Goal: Task Accomplishment & Management: Manage account settings

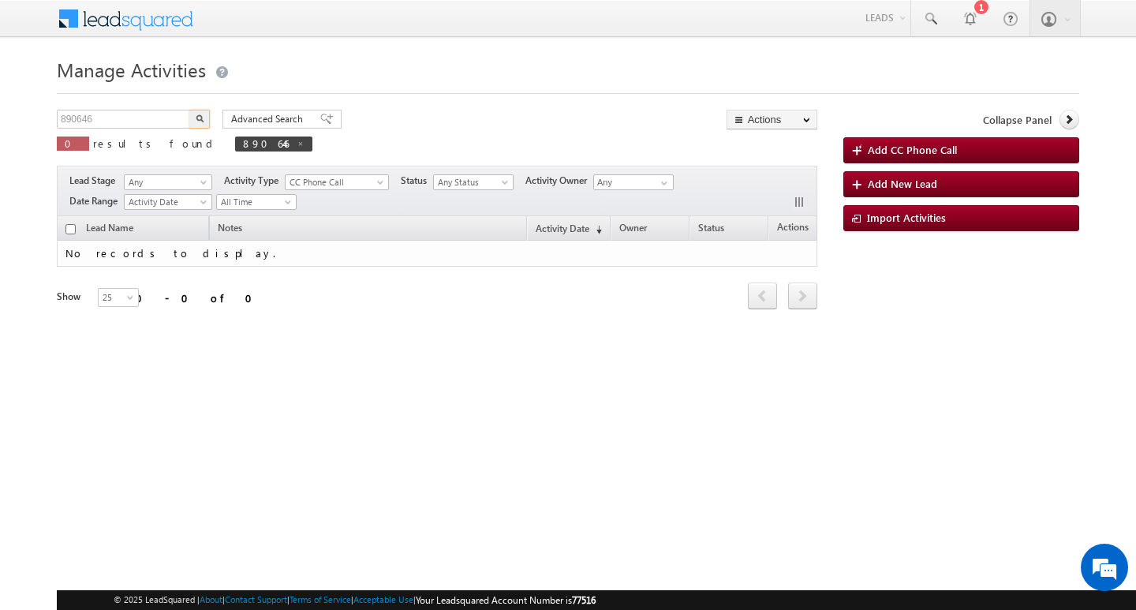
click at [137, 118] on input "890646" at bounding box center [124, 119] width 135 height 19
type input "Search Activities"
click at [140, 118] on input "text" at bounding box center [124, 119] width 135 height 19
paste input "904654"
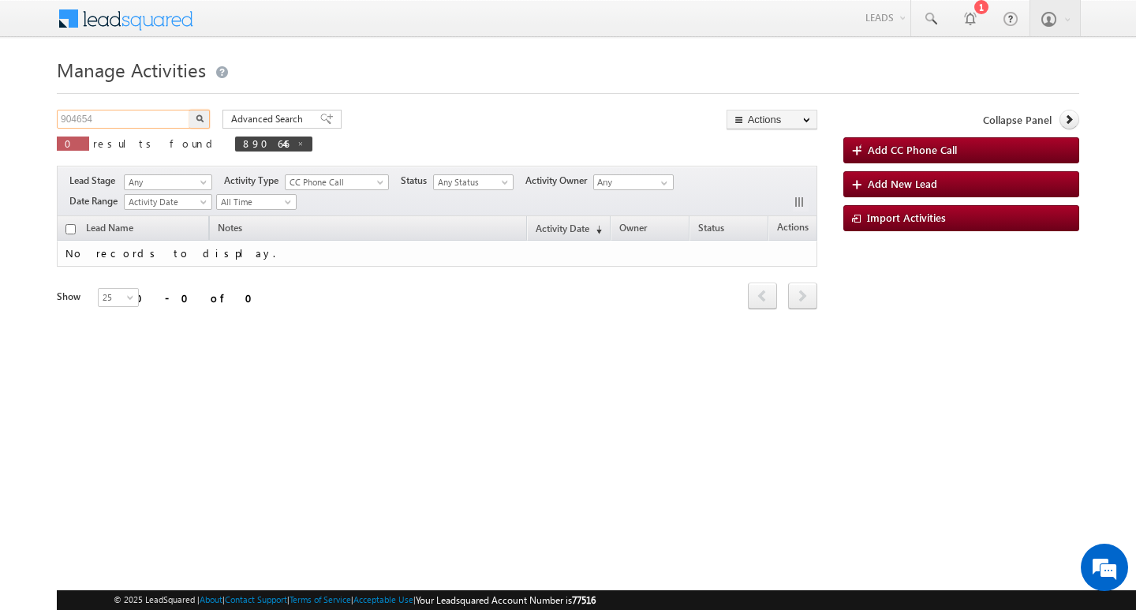
type input "904654"
click at [189, 110] on button "button" at bounding box center [199, 119] width 21 height 19
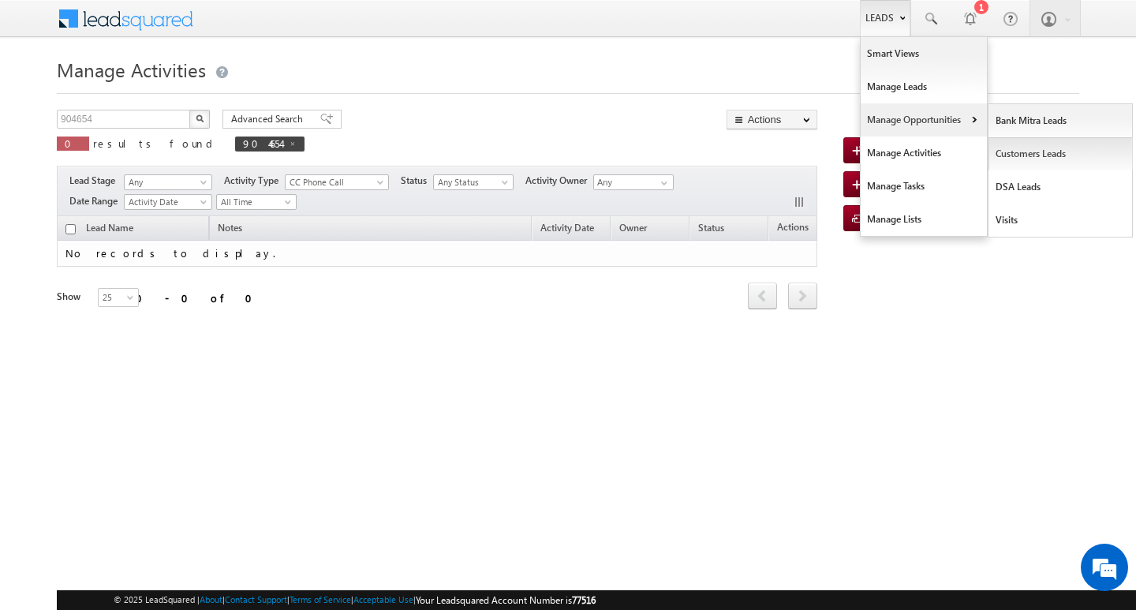
click at [1023, 145] on link "Customers Leads" at bounding box center [1061, 153] width 144 height 33
click at [1023, 147] on link "Customers Leads" at bounding box center [1061, 153] width 144 height 33
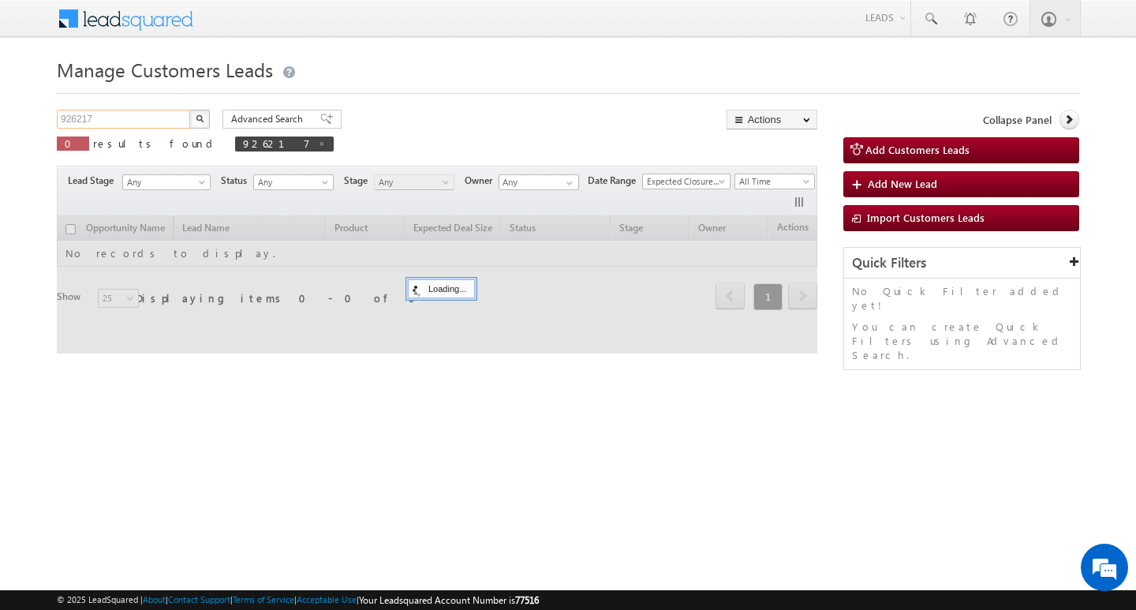
click at [158, 118] on input "926217" at bounding box center [124, 119] width 135 height 19
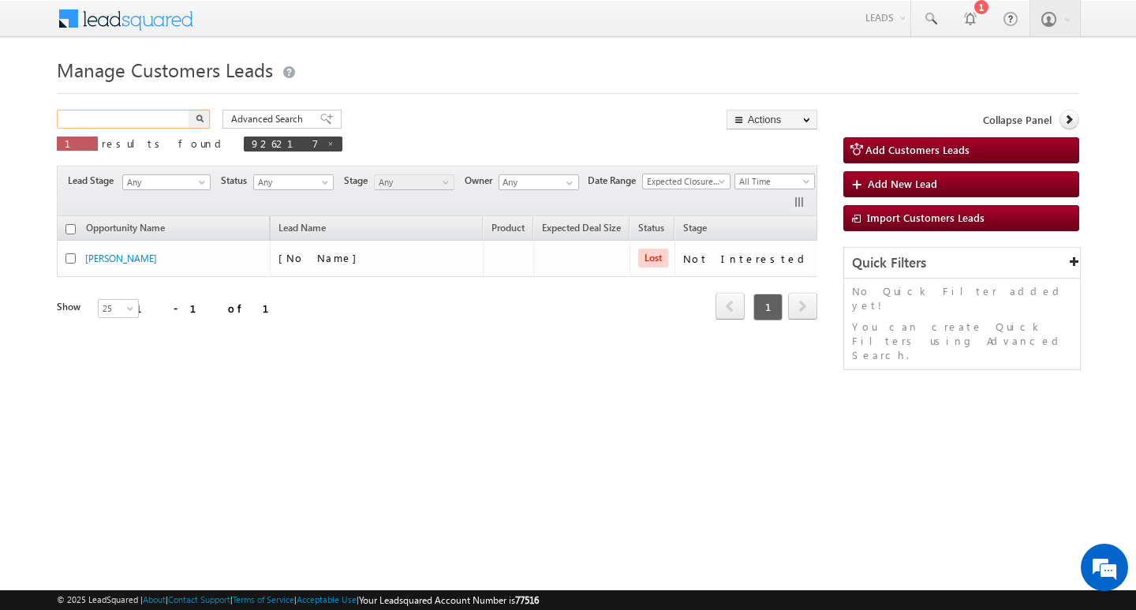
paste input "904654"
type input "904654"
click at [189, 110] on button "button" at bounding box center [199, 119] width 21 height 19
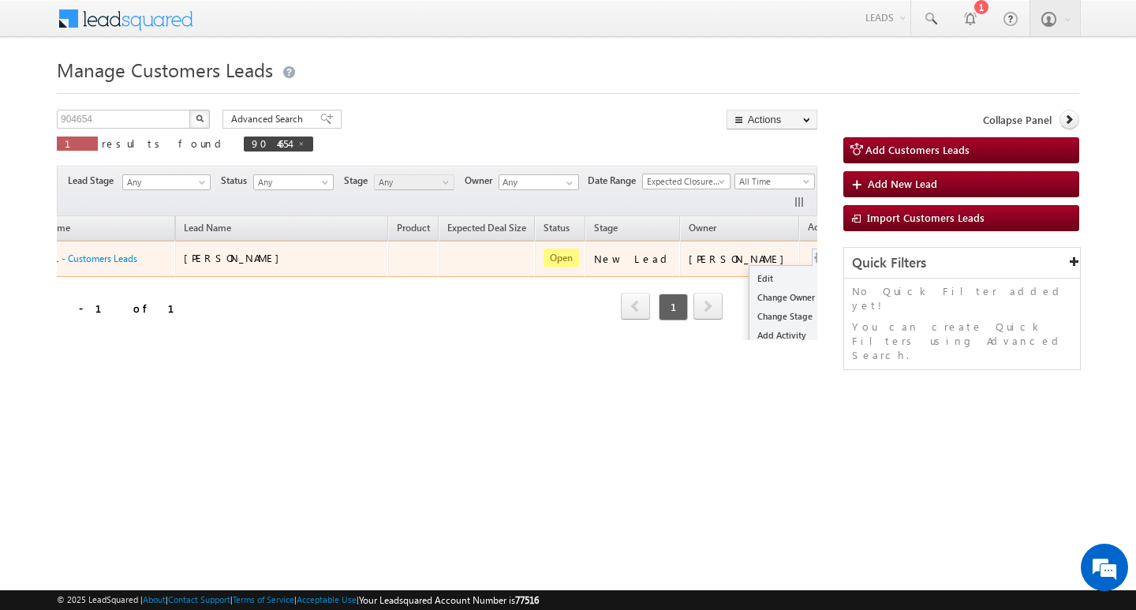
click at [813, 253] on button "button" at bounding box center [821, 258] width 16 height 16
click at [813, 257] on button "button" at bounding box center [821, 258] width 16 height 16
click at [758, 273] on link "Edit" at bounding box center [789, 278] width 79 height 19
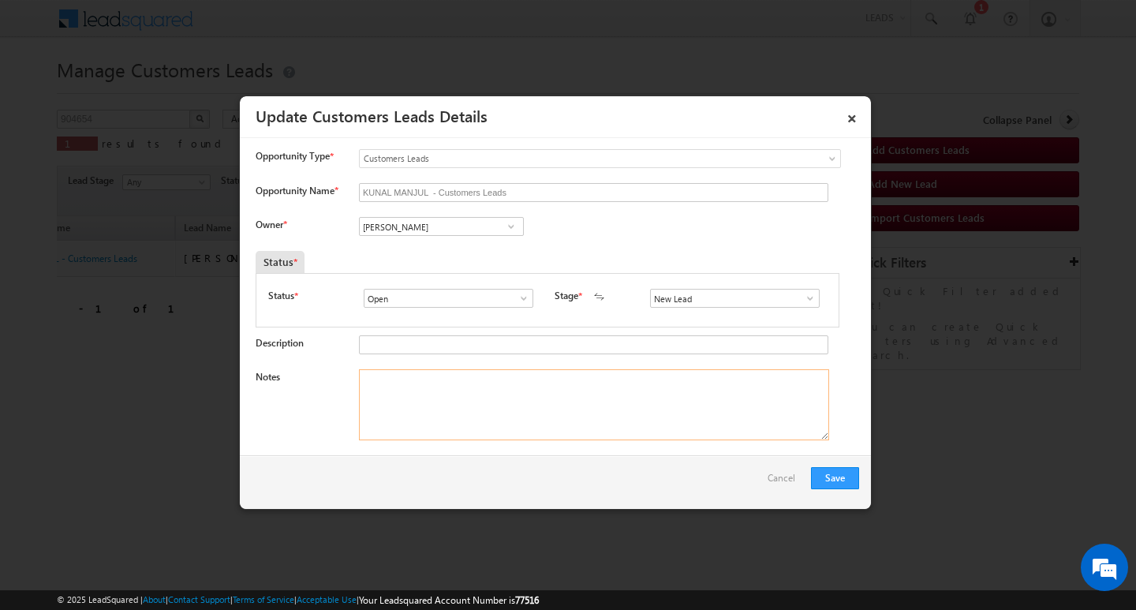
click at [561, 376] on textarea "Notes" at bounding box center [594, 404] width 470 height 71
click at [803, 294] on span at bounding box center [811, 298] width 16 height 13
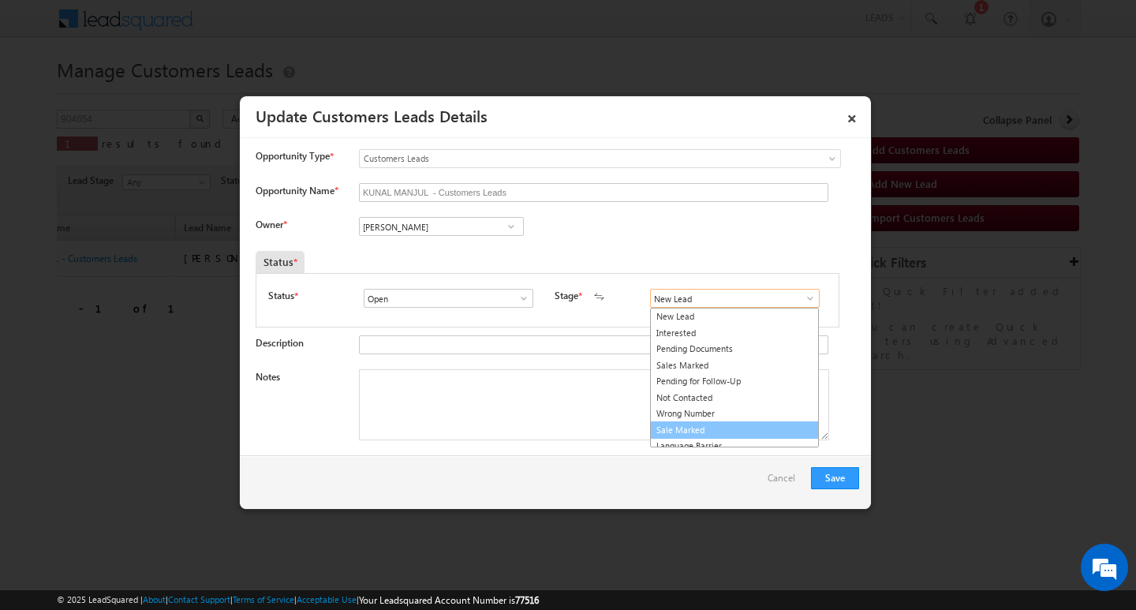
click at [759, 425] on link "Sale Marked" at bounding box center [734, 430] width 169 height 18
type input "Sale Marked"
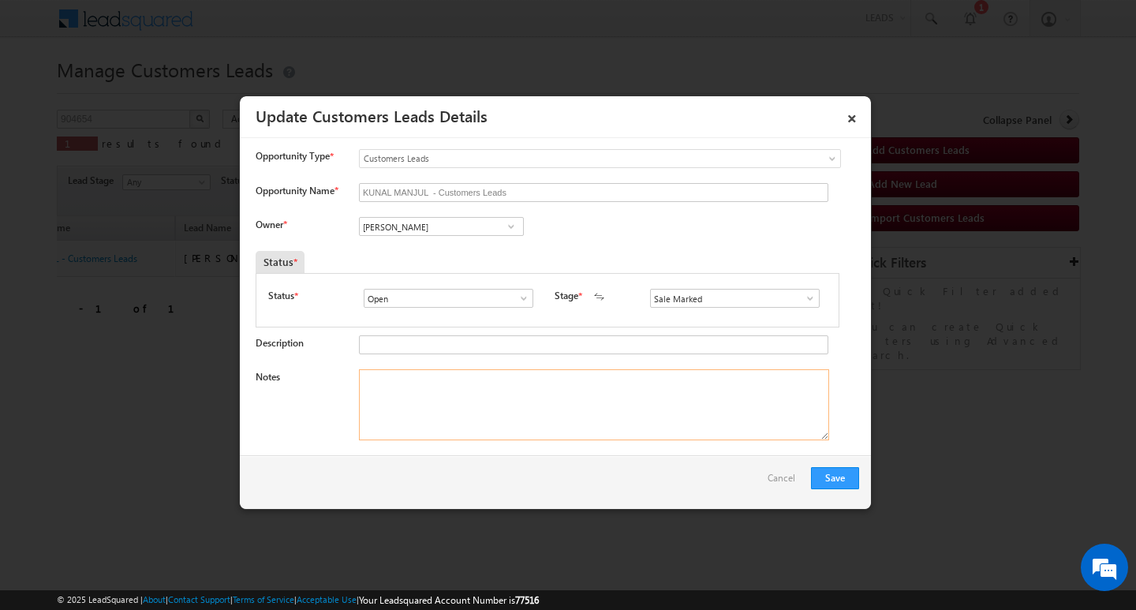
click at [535, 381] on textarea "Notes" at bounding box center [594, 404] width 470 height 71
click at [586, 396] on textarea "Notes" at bounding box center [594, 404] width 470 height 71
paste textarea "[PERSON_NAME]/ ag 30/ job / mothe income : 25/ worak expw : 8y / property type …"
type textarea "[PERSON_NAME]/ ag 30/ job / mothe income : 25/ worak expw : 8y / property type …"
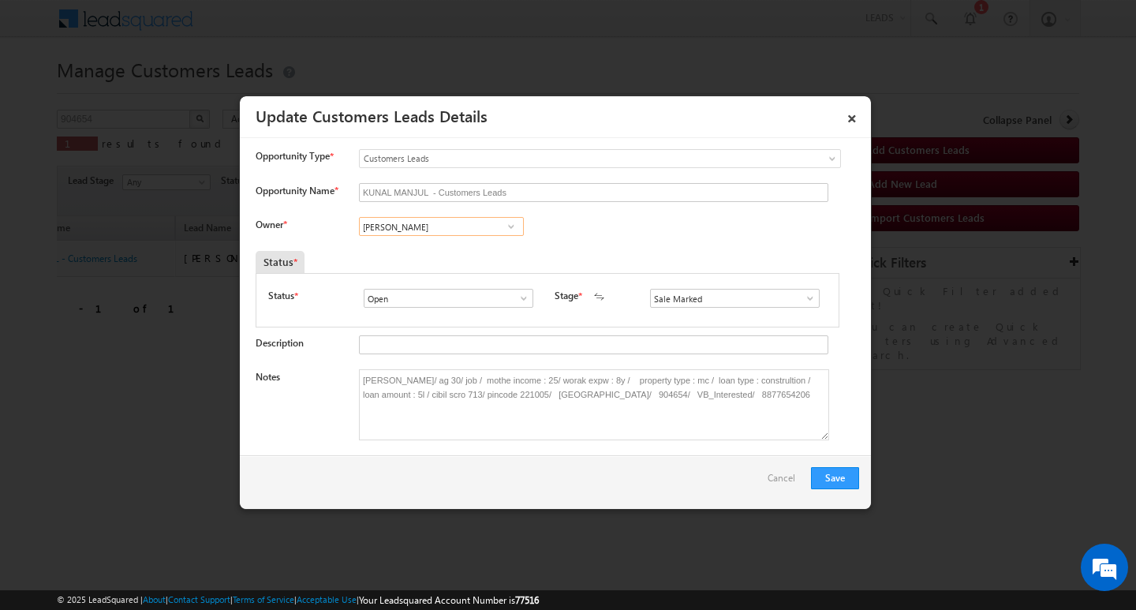
click at [460, 233] on input "[PERSON_NAME]" at bounding box center [441, 226] width 165 height 19
paste input "[PERSON_NAME]"
type input "[PERSON_NAME]"
click at [625, 251] on div "Status *" at bounding box center [472, 262] width 433 height 22
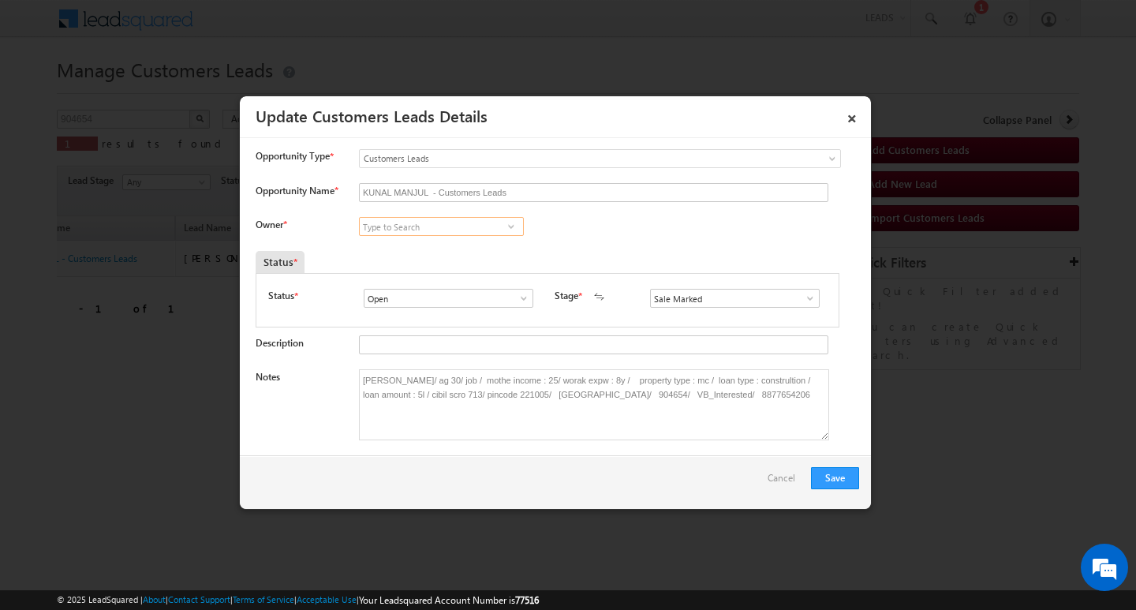
click at [475, 221] on input at bounding box center [441, 226] width 165 height 19
paste input "[PERSON_NAME]"
click at [449, 228] on input "[PERSON_NAME]" at bounding box center [441, 226] width 165 height 19
type input "[PERSON_NAME]"
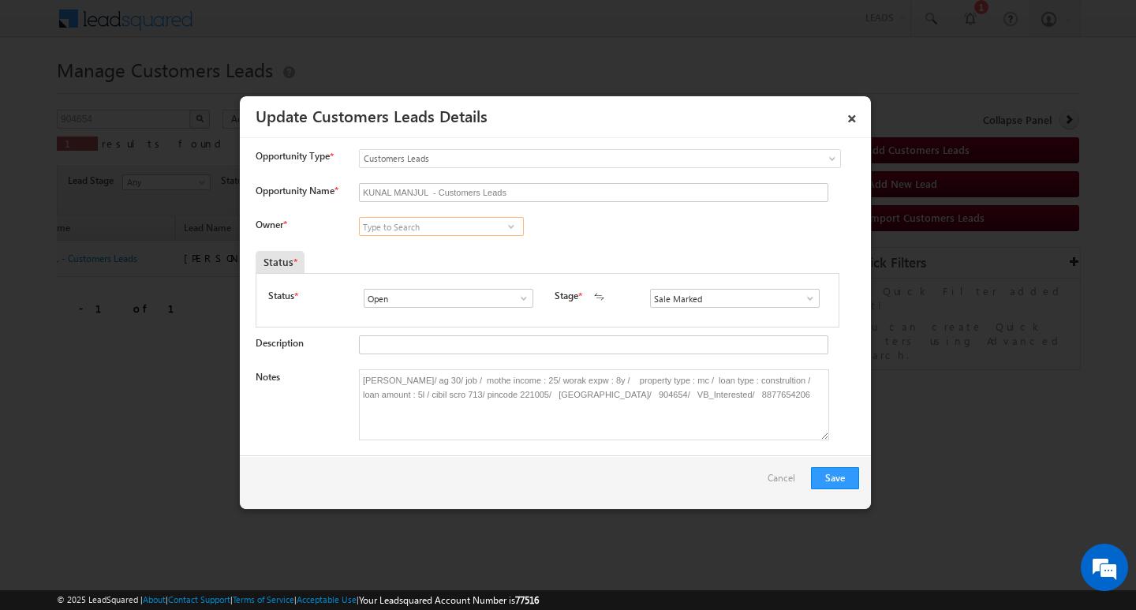
click at [414, 224] on input at bounding box center [441, 226] width 165 height 19
paste input "[PERSON_NAME]"
type input "A"
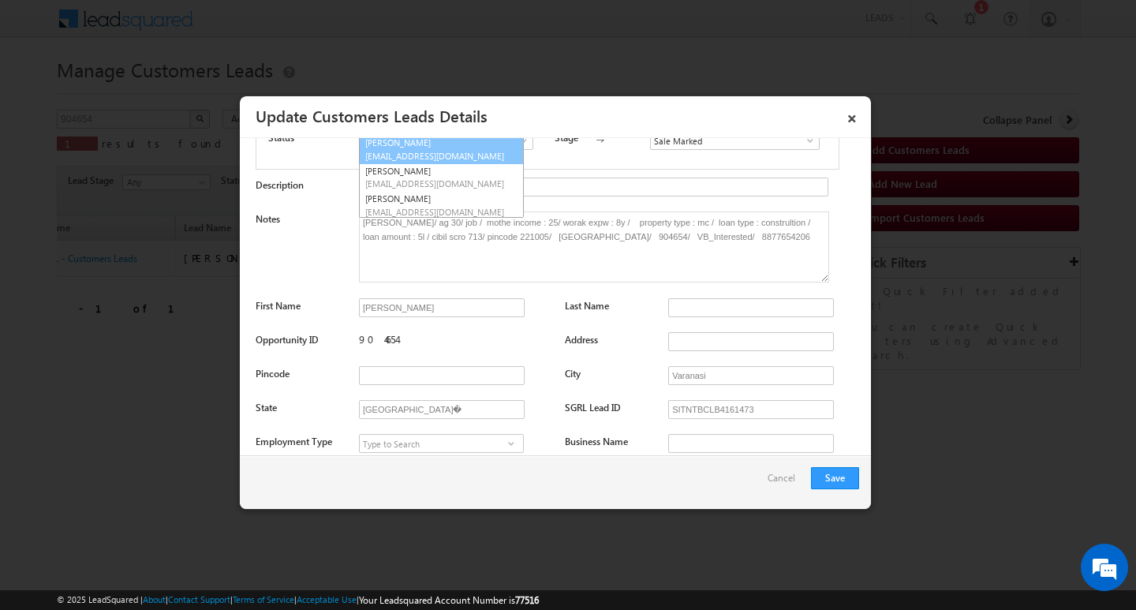
click at [444, 150] on span "[EMAIL_ADDRESS][DOMAIN_NAME]" at bounding box center [436, 156] width 142 height 12
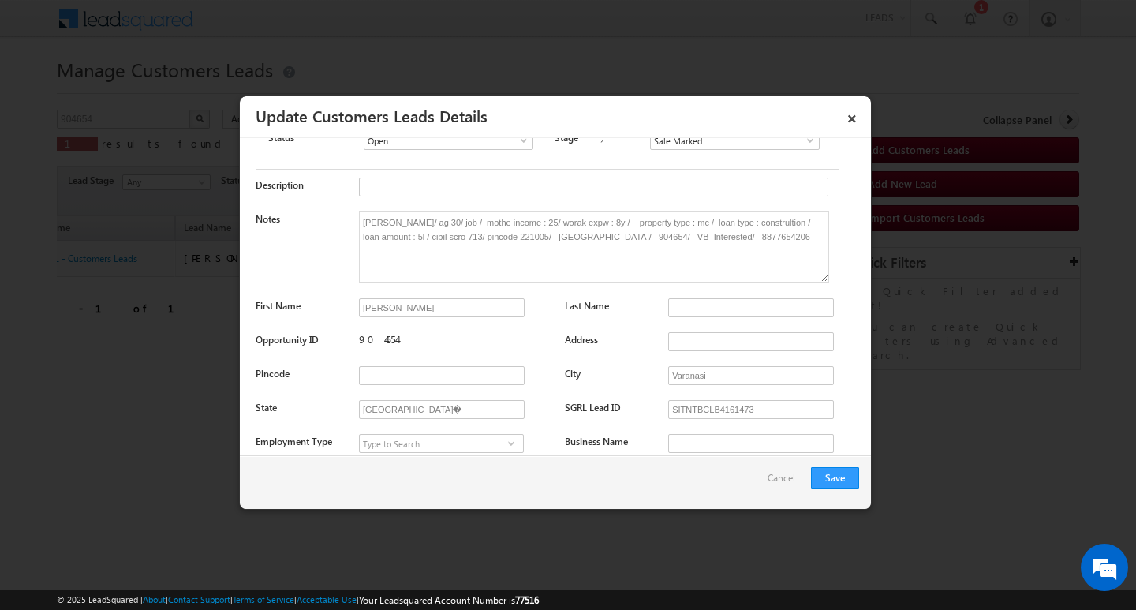
scroll to position [79, 0]
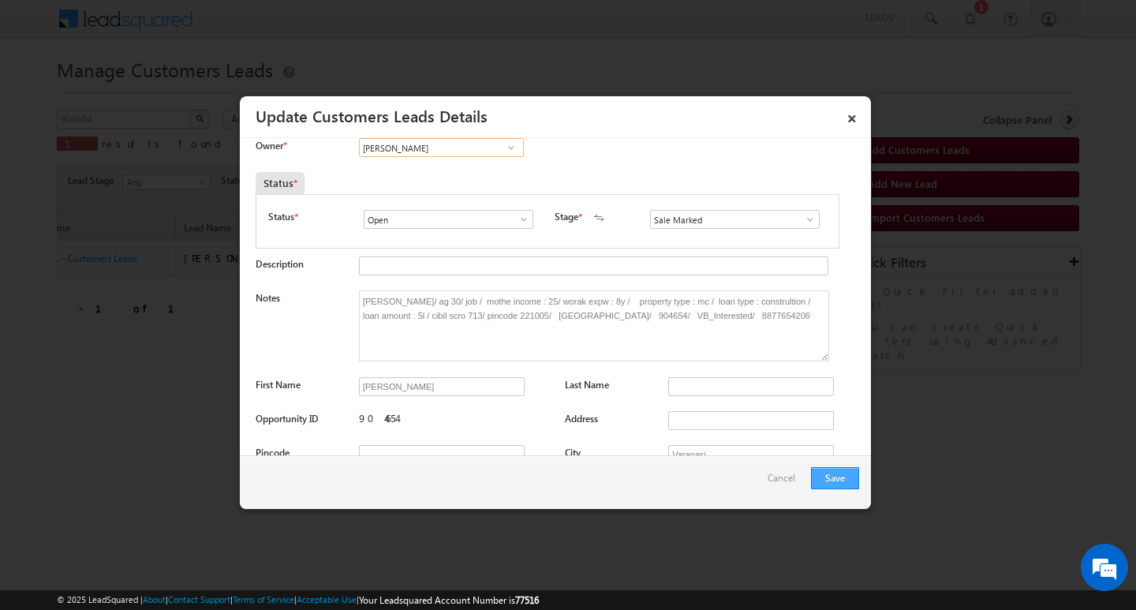
type input "[PERSON_NAME]"
click at [841, 475] on button "Save" at bounding box center [835, 478] width 48 height 22
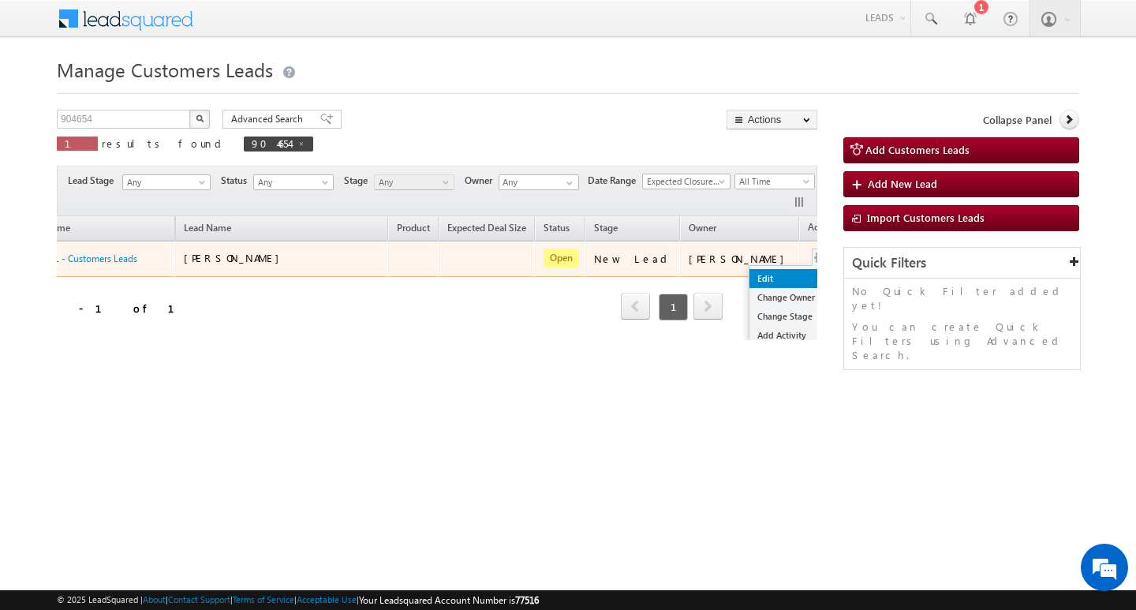
click at [755, 275] on link "Edit" at bounding box center [789, 278] width 79 height 19
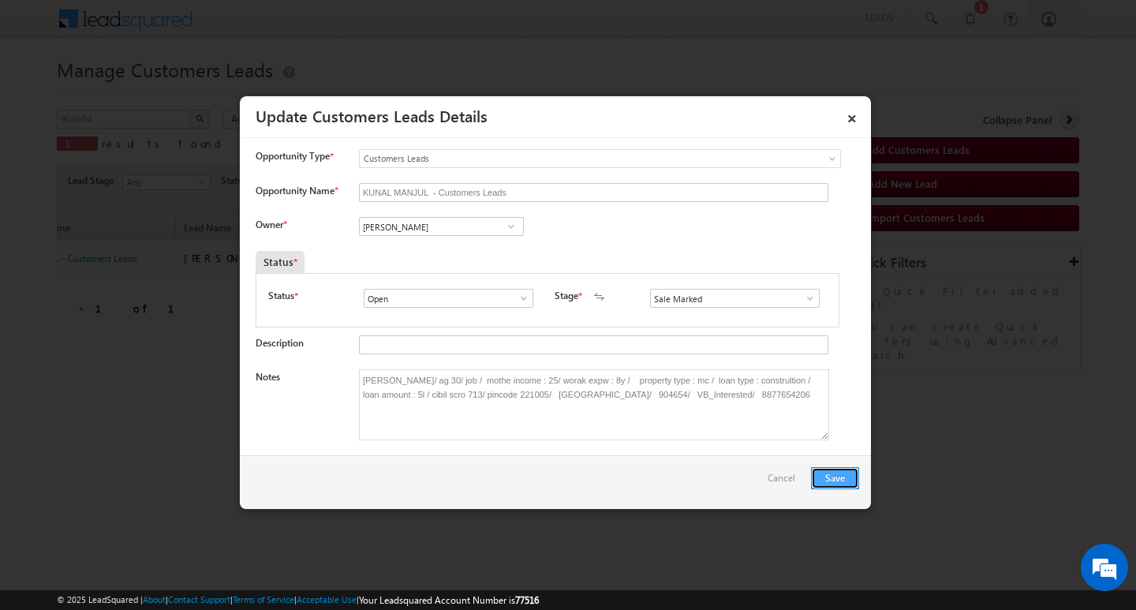
click at [837, 469] on button "Save" at bounding box center [835, 478] width 48 height 22
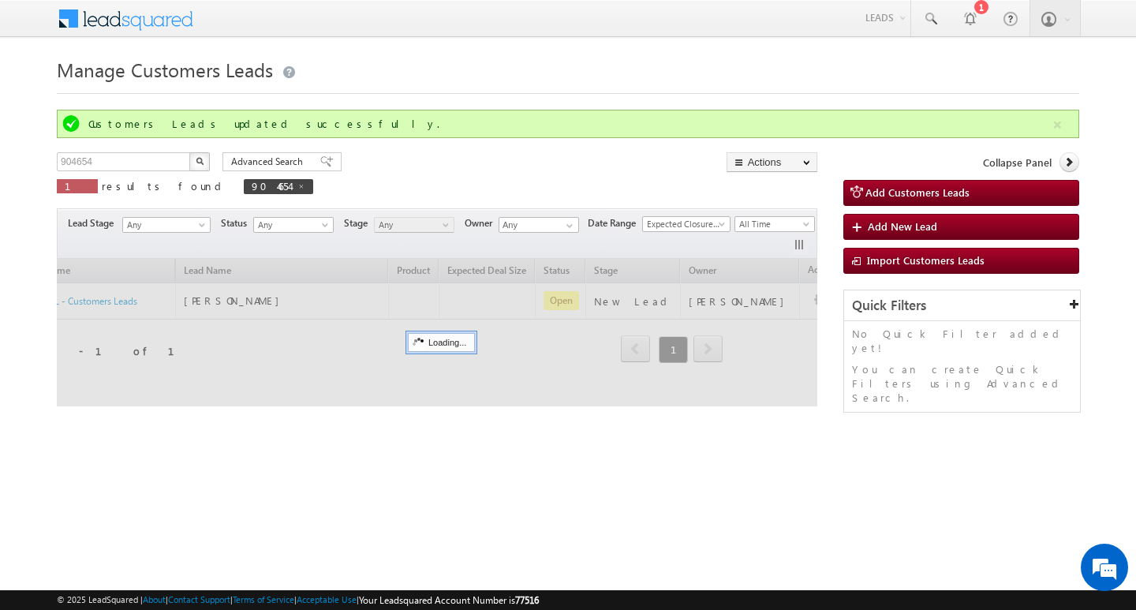
scroll to position [0, 73]
